Goal: Browse casually

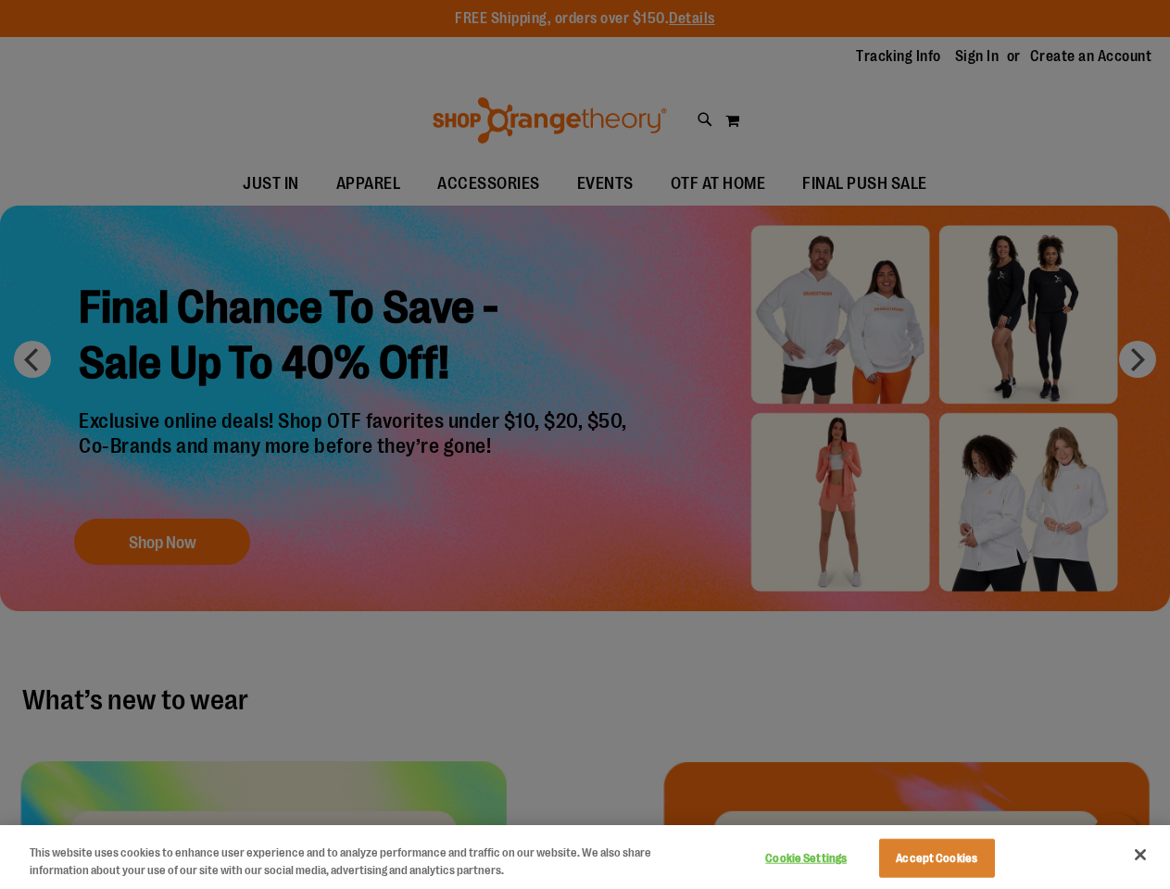
click at [584, 445] on div at bounding box center [585, 444] width 1170 height 889
click at [829, 859] on button "Cookie Settings" at bounding box center [806, 858] width 116 height 37
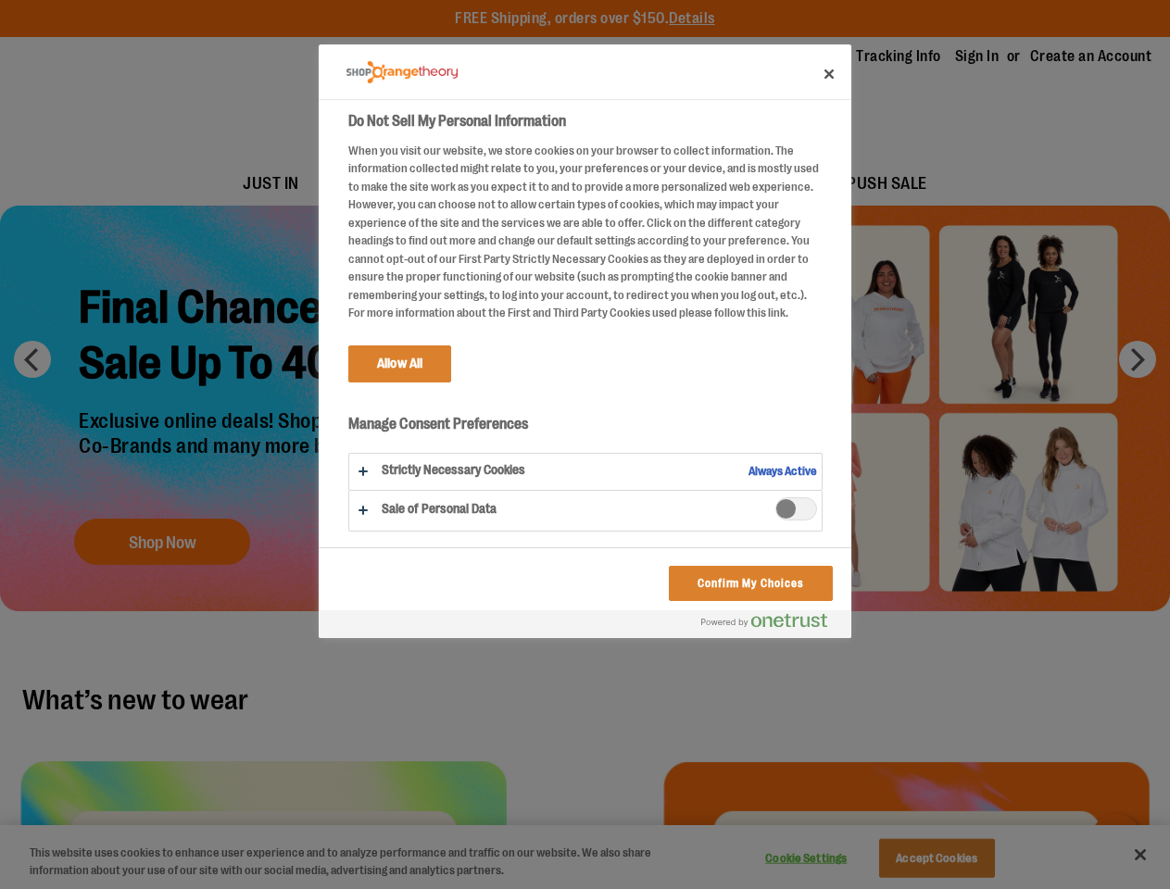
click at [960, 859] on div at bounding box center [585, 444] width 1170 height 889
click at [1140, 855] on div at bounding box center [585, 444] width 1170 height 889
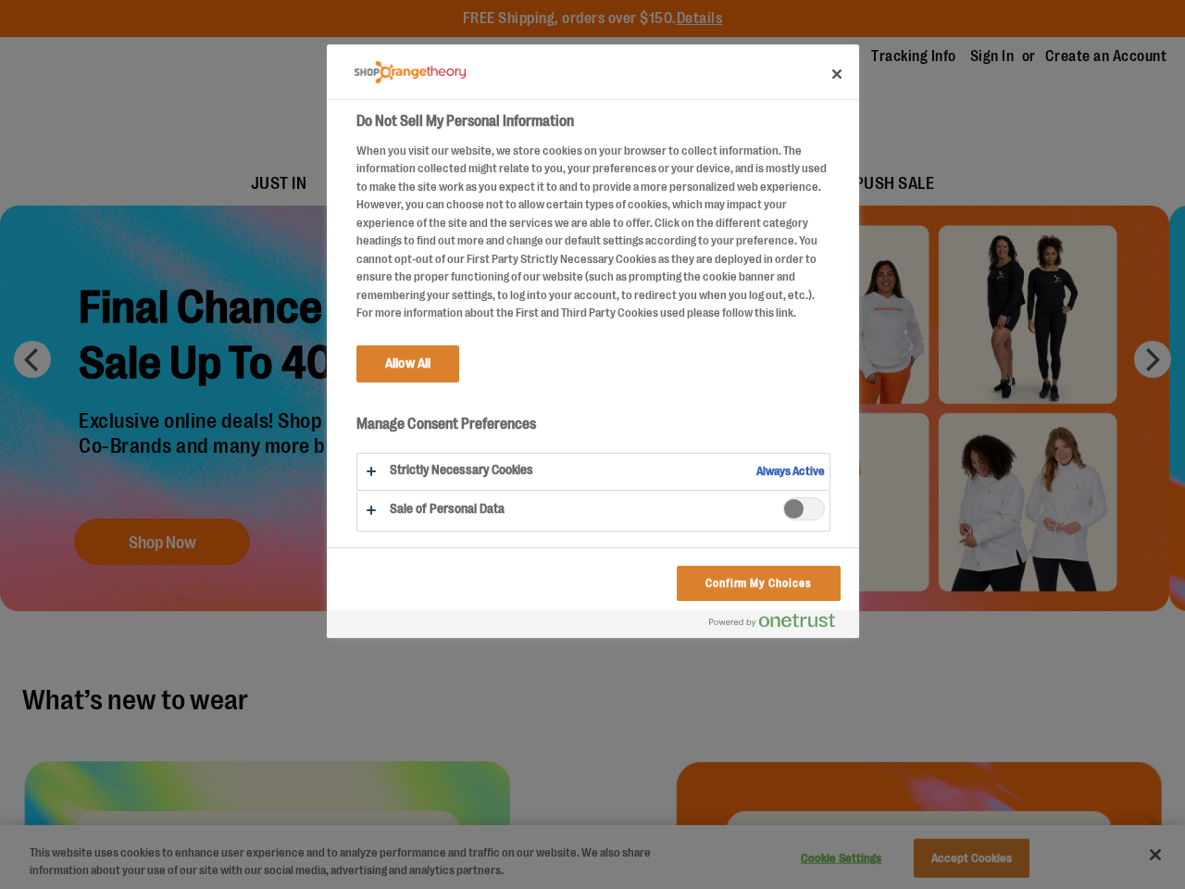
click at [969, 888] on html "Skip to Content The store will not work correctly when cookies are disabled. FR…" at bounding box center [592, 444] width 1185 height 889
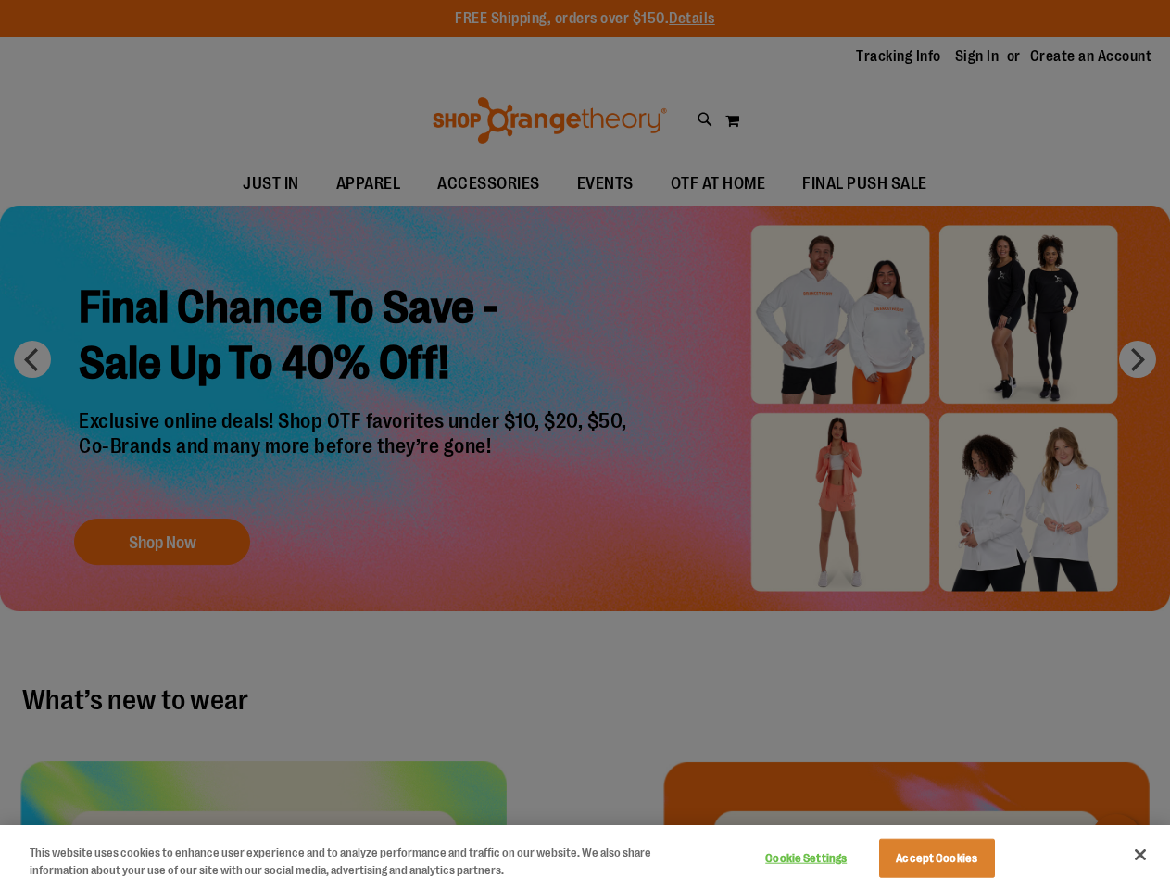
click at [584, 445] on div at bounding box center [585, 444] width 1170 height 889
click at [829, 859] on button "Cookie Settings" at bounding box center [806, 858] width 116 height 37
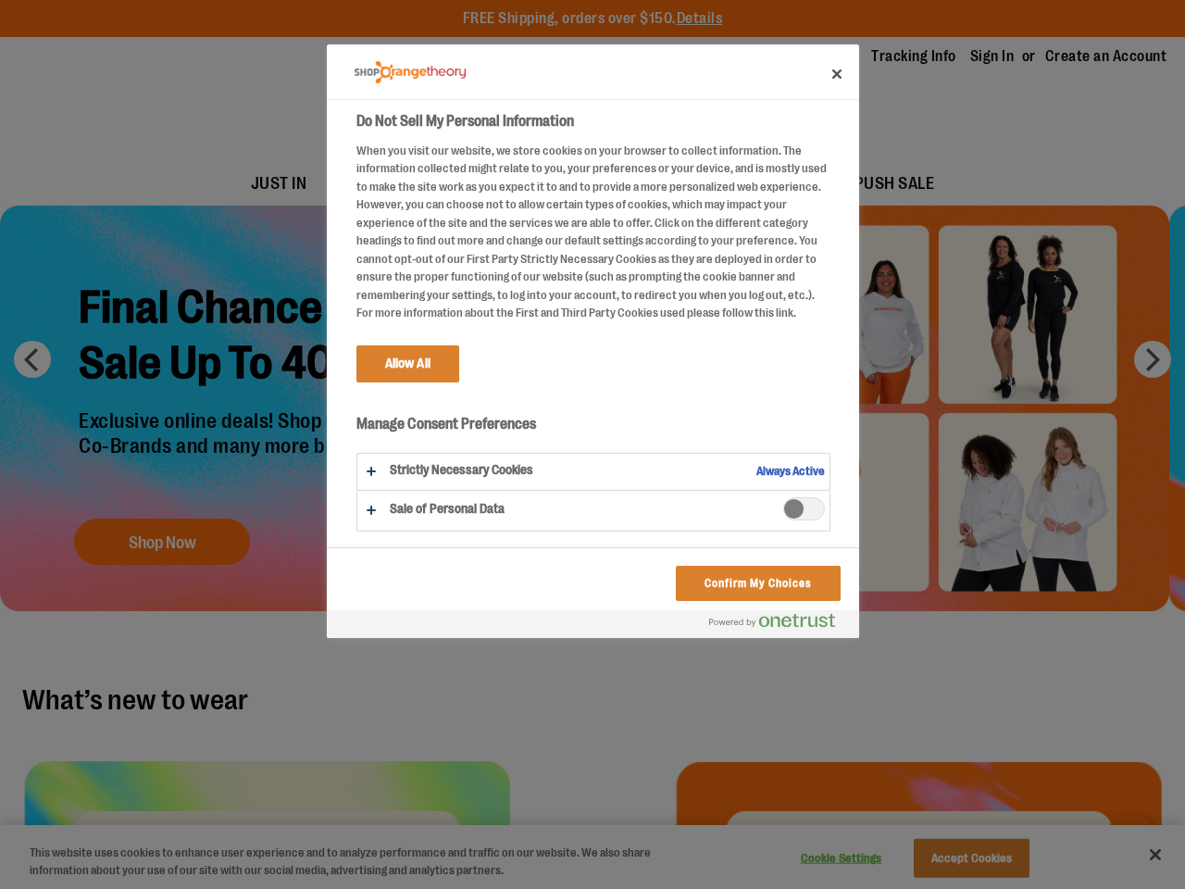
click at [960, 859] on div at bounding box center [592, 444] width 1185 height 889
click at [1140, 855] on div at bounding box center [592, 444] width 1185 height 889
click at [969, 888] on html "Skip to Content The store will not work correctly when cookies are disabled. FR…" at bounding box center [592, 444] width 1185 height 889
